Goal: Find specific page/section

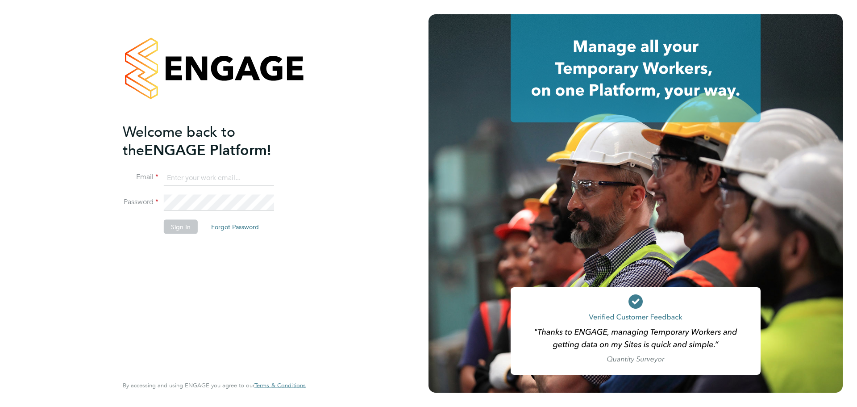
type input "[EMAIL_ADDRESS][DOMAIN_NAME]"
click at [170, 225] on button "Sign In" at bounding box center [181, 227] width 34 height 14
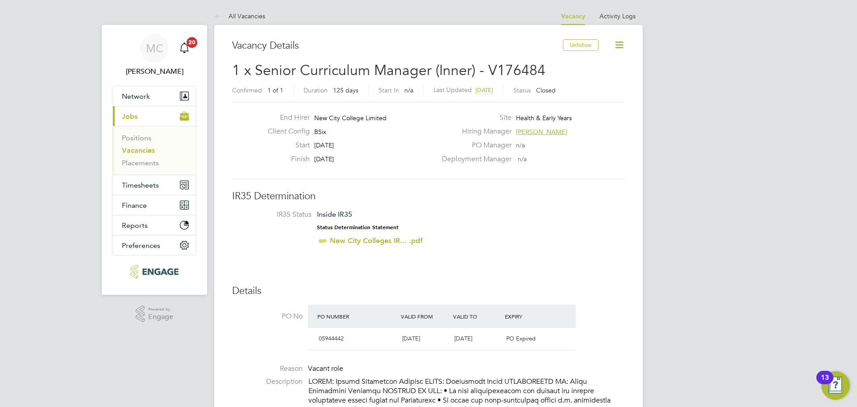
click at [139, 151] on link "Vacancies" at bounding box center [138, 150] width 33 height 8
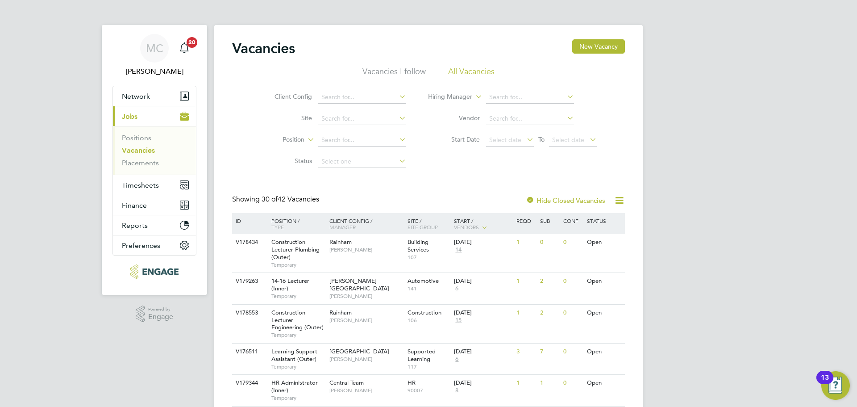
click at [393, 71] on li "Vacancies I follow" at bounding box center [394, 74] width 63 height 16
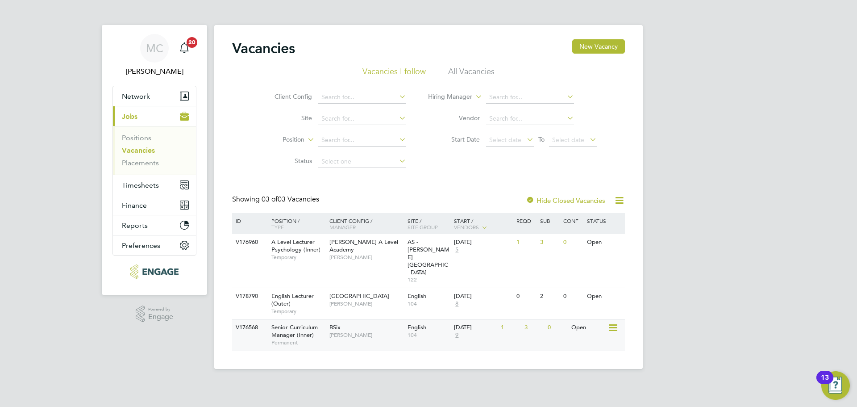
click at [385, 331] on span "[PERSON_NAME]" at bounding box center [367, 334] width 74 height 7
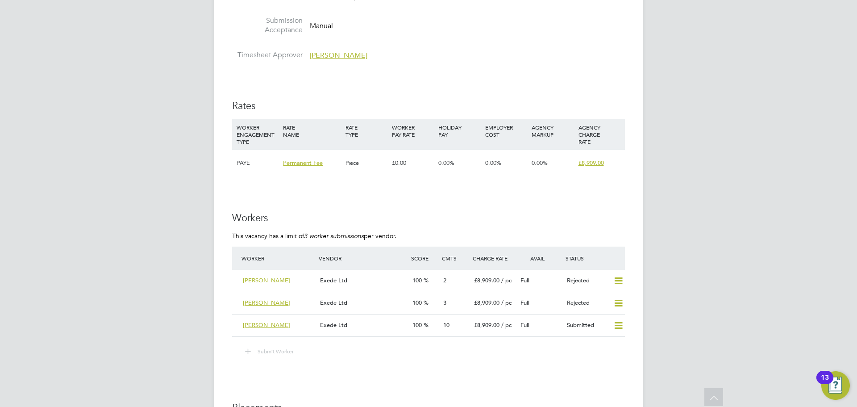
click at [366, 319] on div "Exede Ltd" at bounding box center [363, 325] width 92 height 15
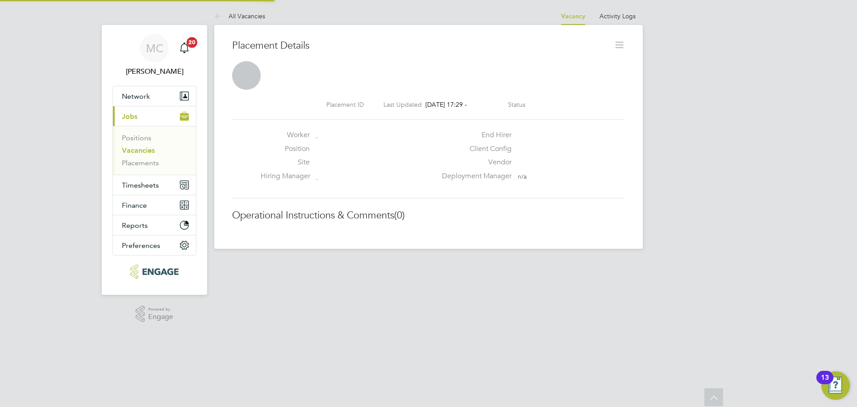
scroll to position [4, 4]
